Goal: Download file/media

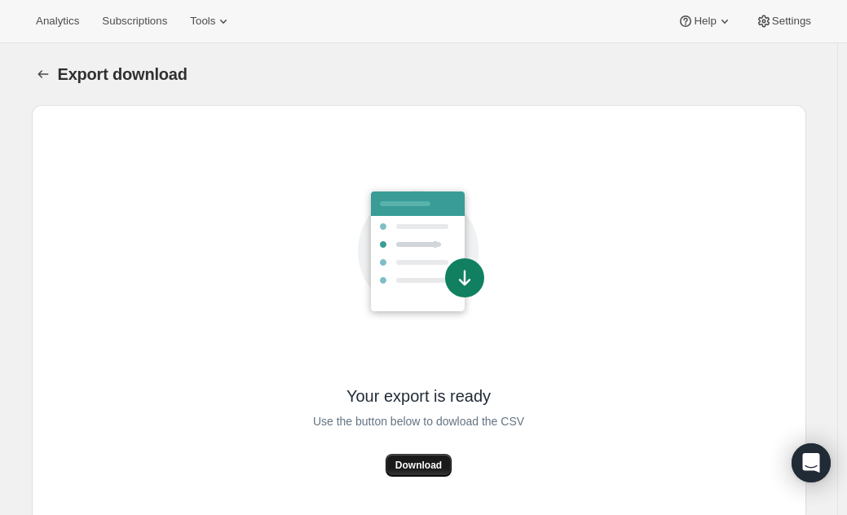
click at [438, 462] on span "Download" at bounding box center [418, 465] width 46 height 13
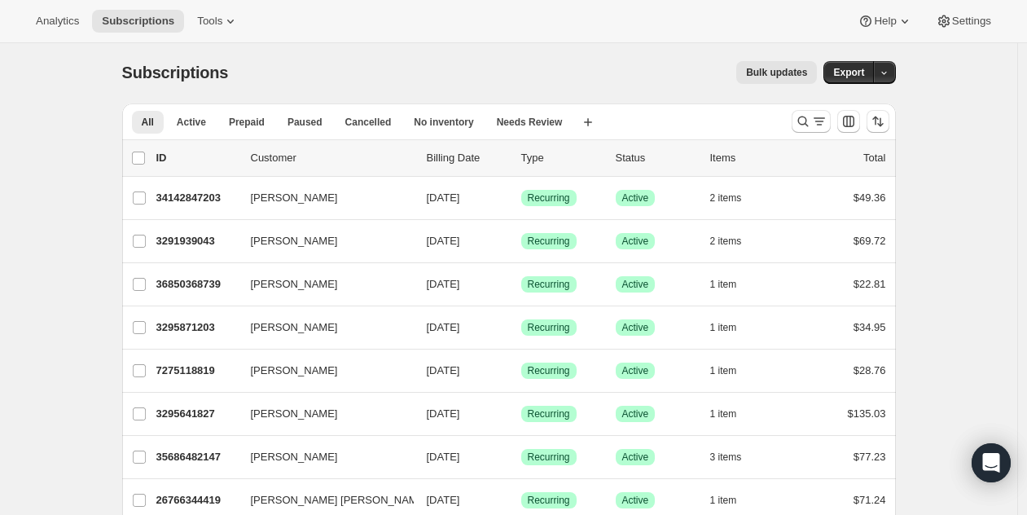
scroll to position [3, 0]
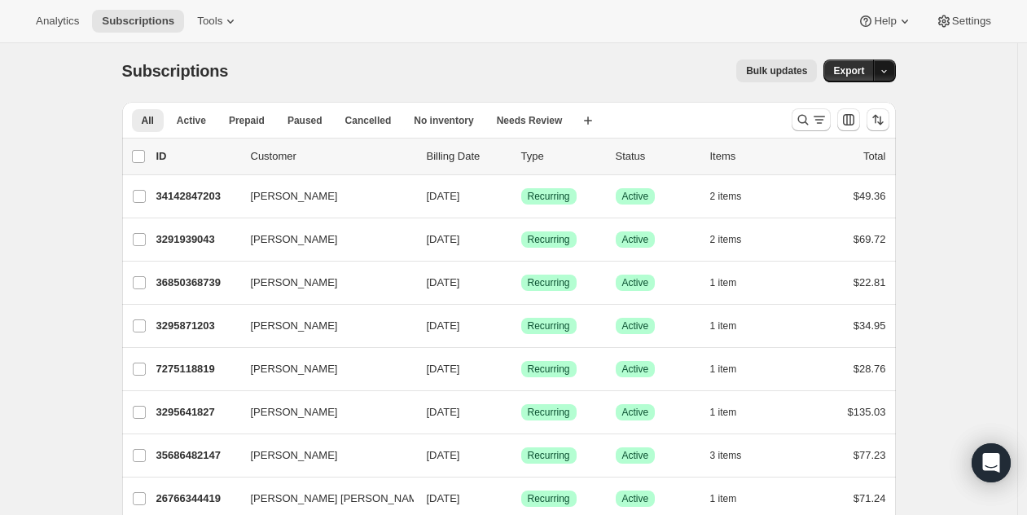
click at [889, 71] on icon "button" at bounding box center [884, 71] width 11 height 11
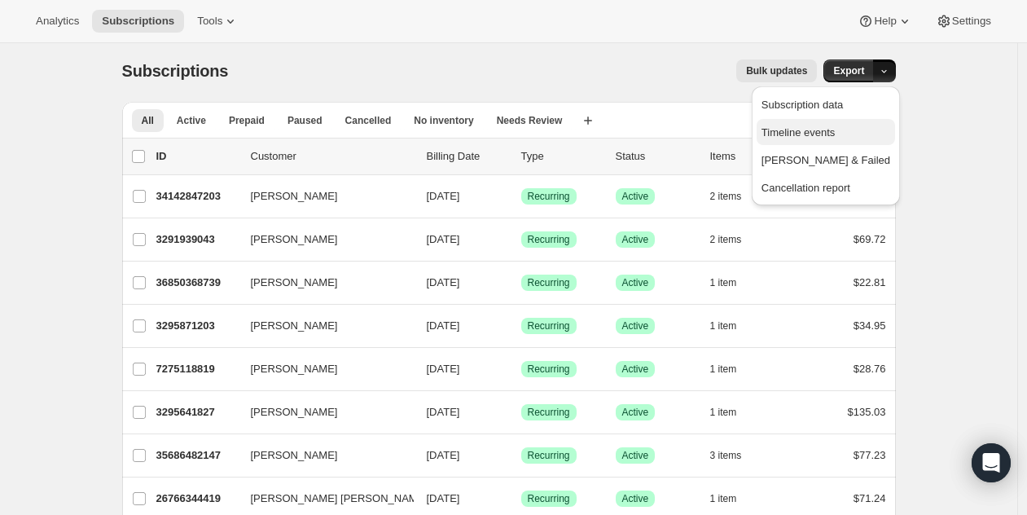
click at [836, 135] on span "Timeline events" at bounding box center [799, 132] width 74 height 12
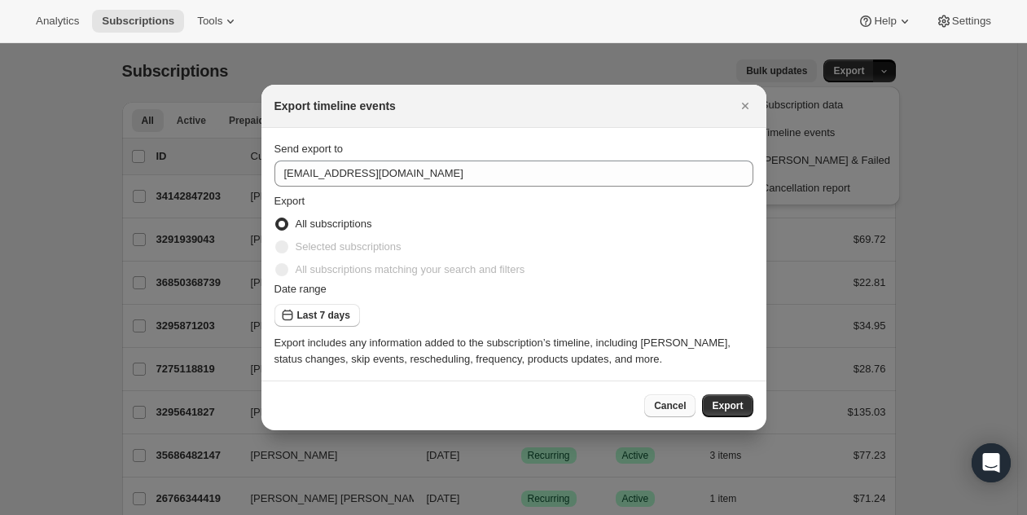
click at [667, 413] on button "Cancel" at bounding box center [670, 405] width 51 height 23
